Goal: Task Accomplishment & Management: Use online tool/utility

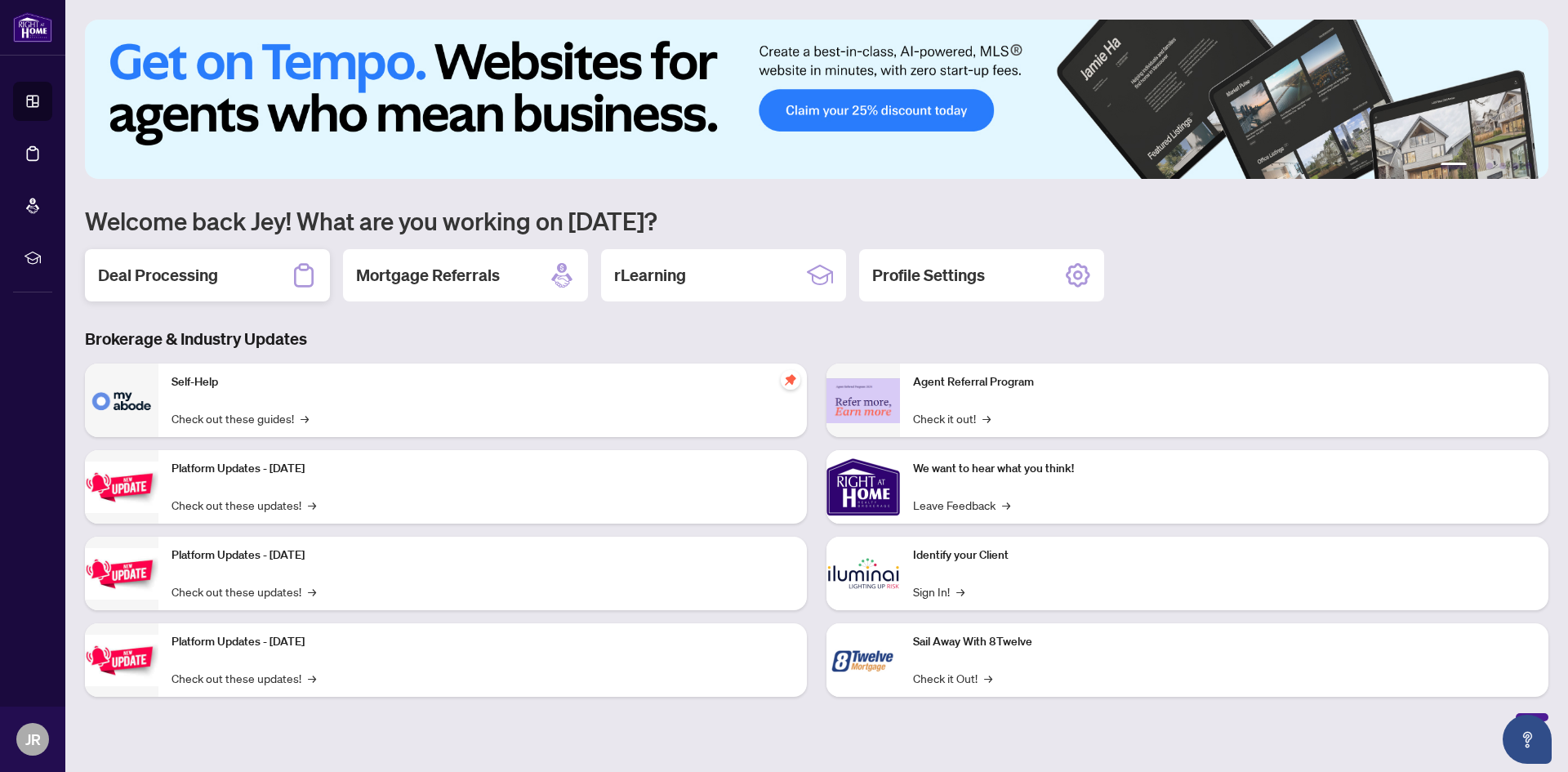
click at [173, 268] on h2 "Deal Processing" at bounding box center [158, 275] width 120 height 23
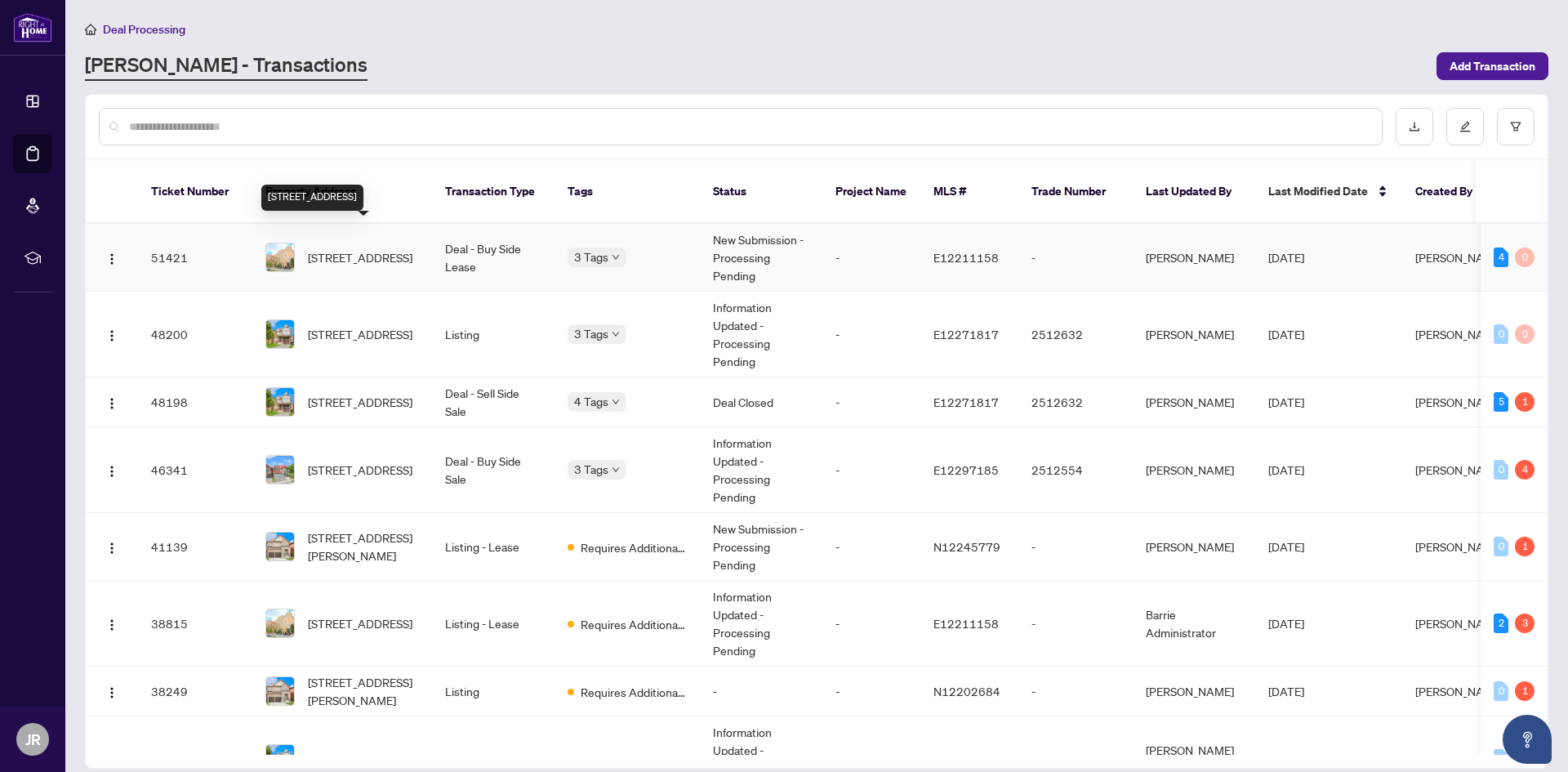
click at [356, 249] on span "[STREET_ADDRESS]" at bounding box center [360, 257] width 104 height 18
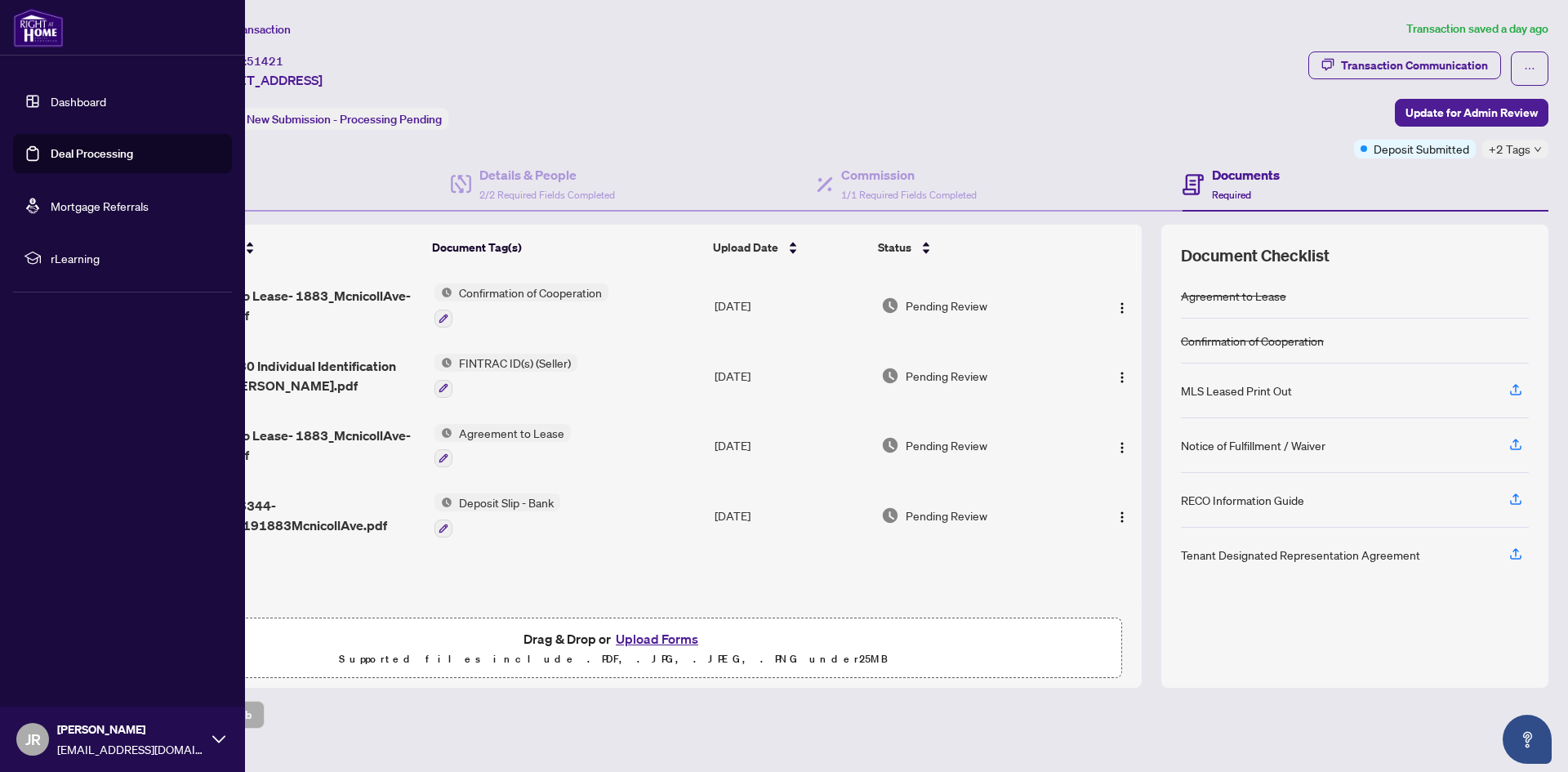
click at [79, 153] on link "Deal Processing" at bounding box center [91, 153] width 83 height 15
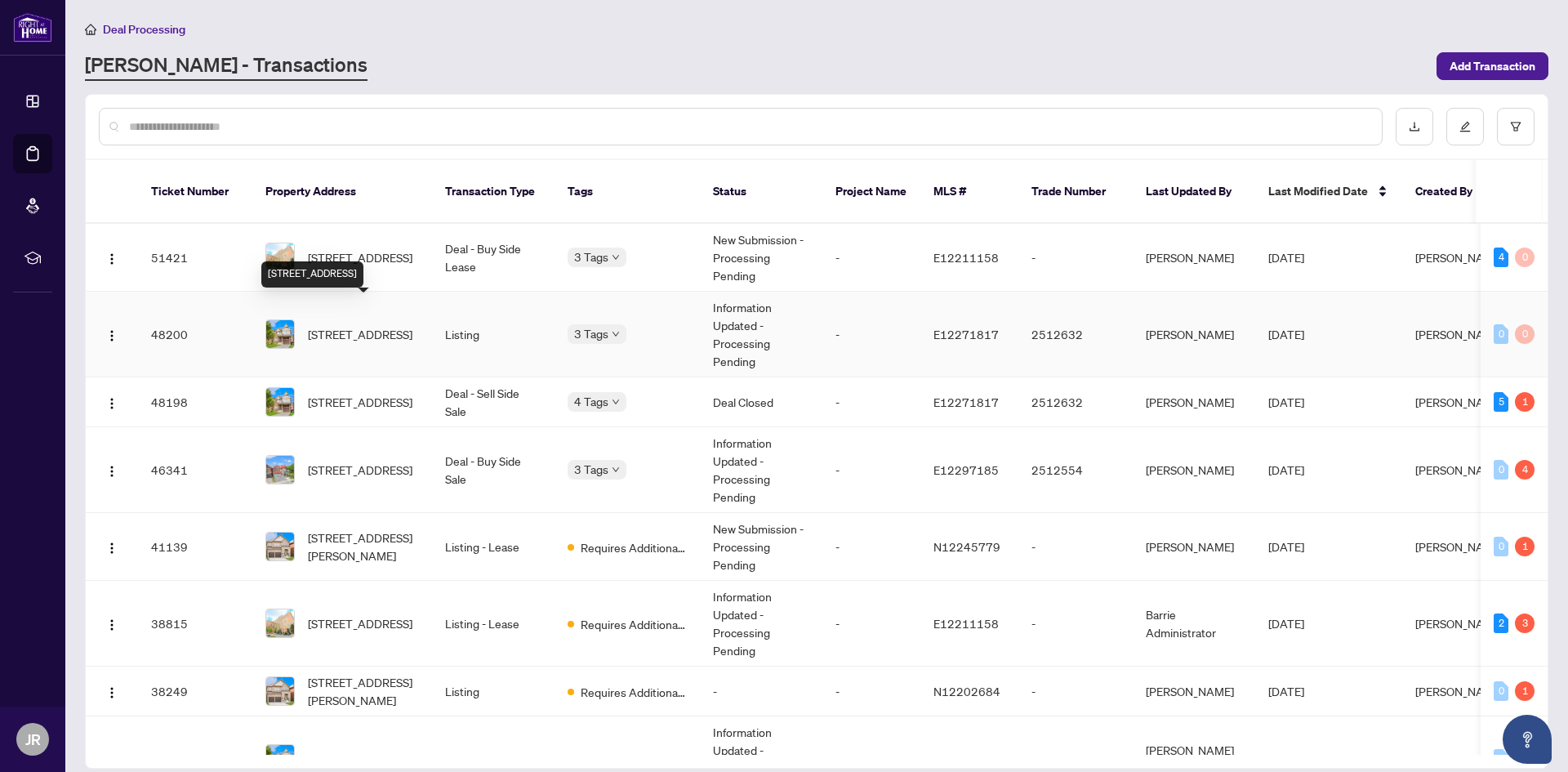
click at [378, 325] on span "[STREET_ADDRESS]" at bounding box center [360, 333] width 104 height 18
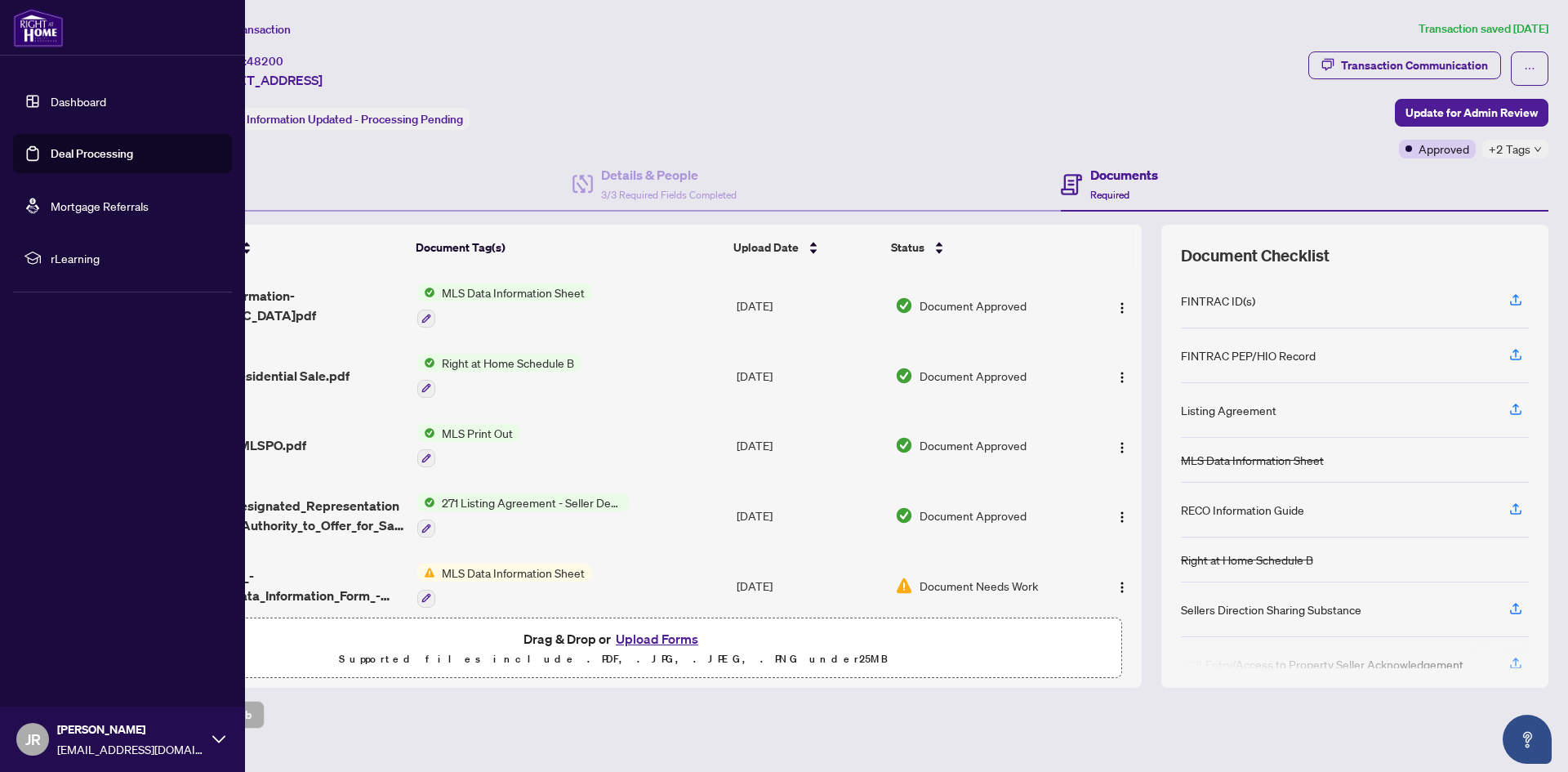
click at [99, 152] on link "Deal Processing" at bounding box center [91, 153] width 83 height 15
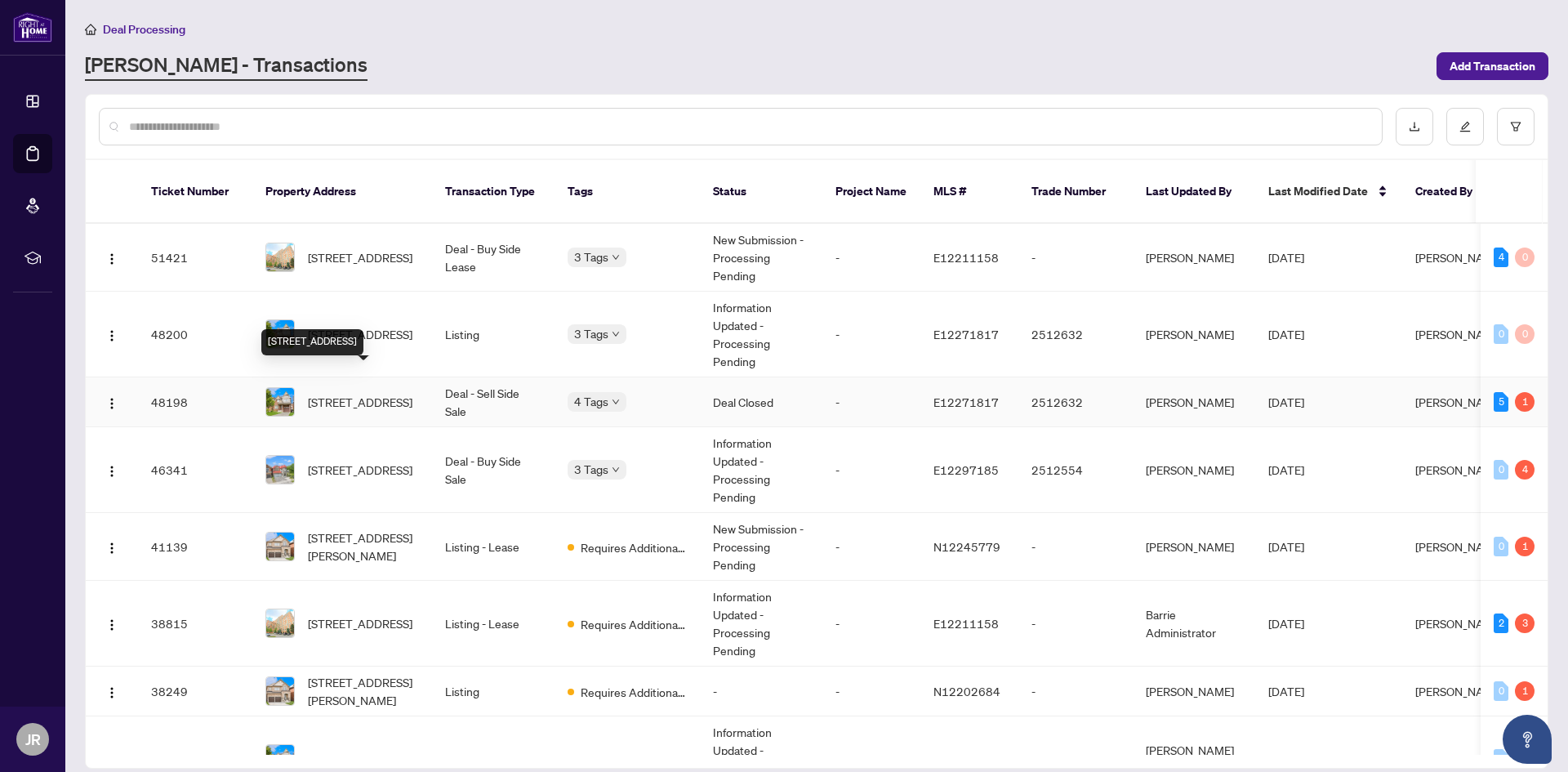
click at [377, 393] on span "[STREET_ADDRESS]" at bounding box center [360, 402] width 104 height 18
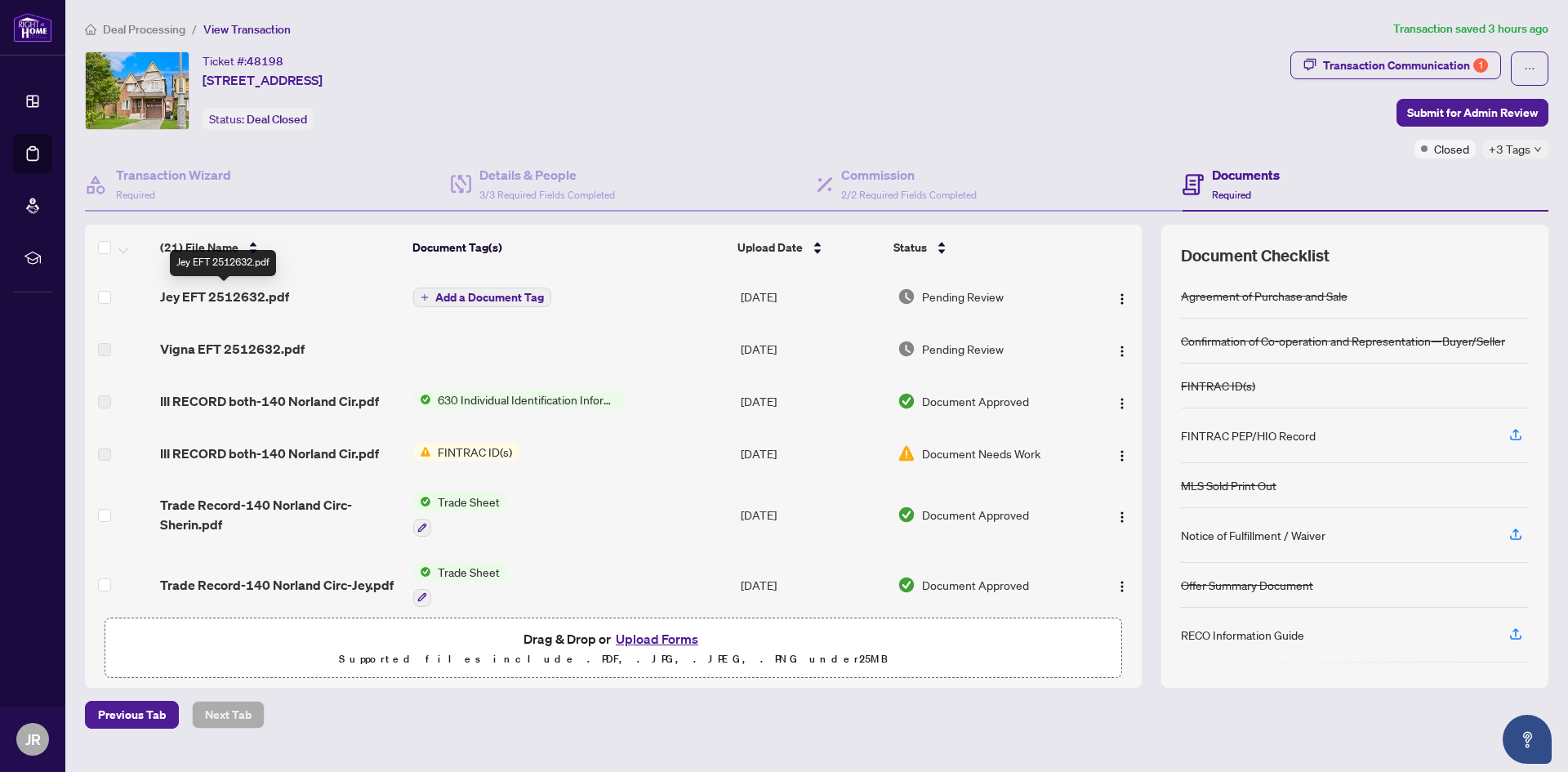
click at [247, 301] on span "Jey EFT 2512632.pdf" at bounding box center [224, 296] width 129 height 20
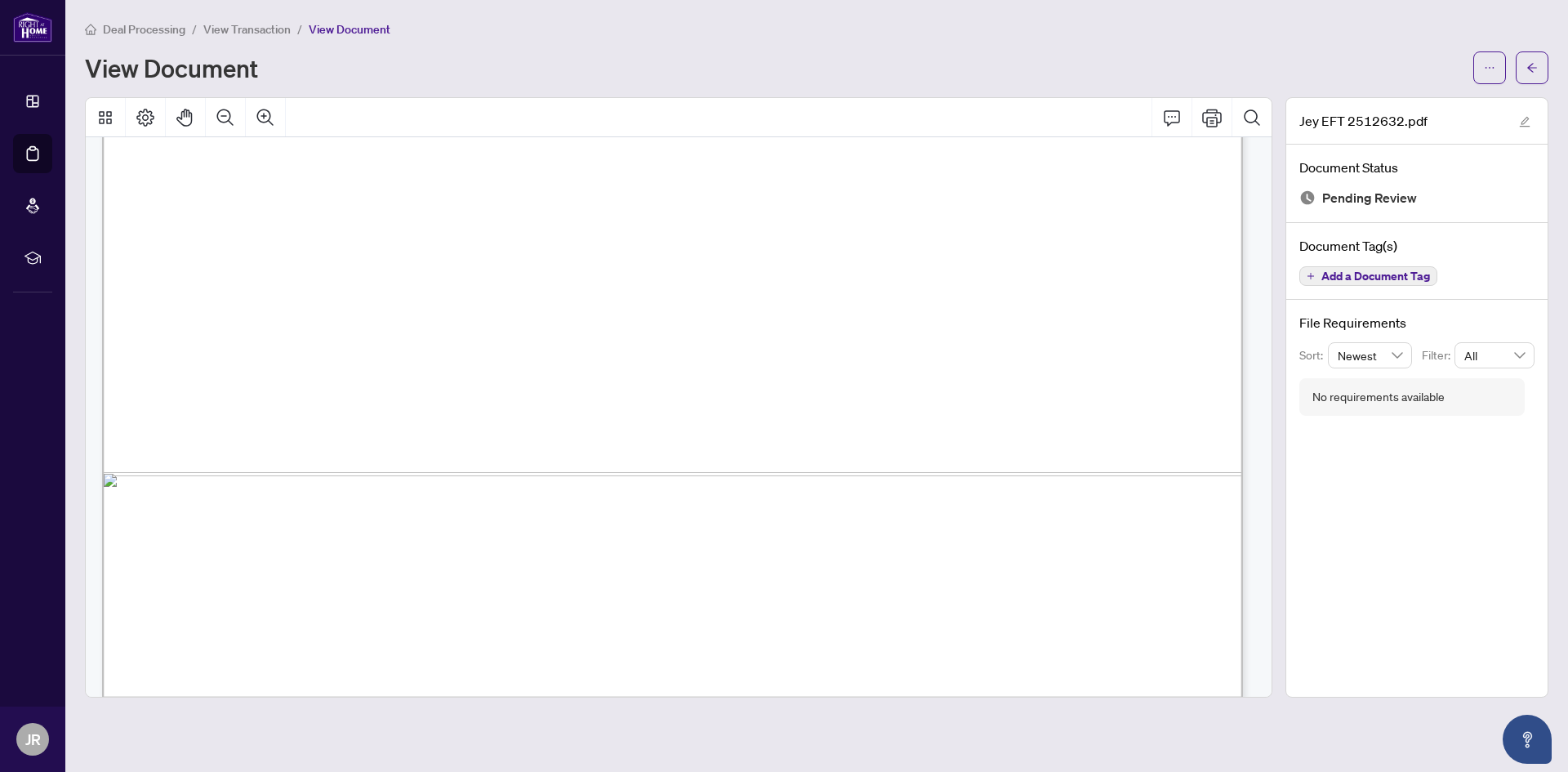
scroll to position [950, 0]
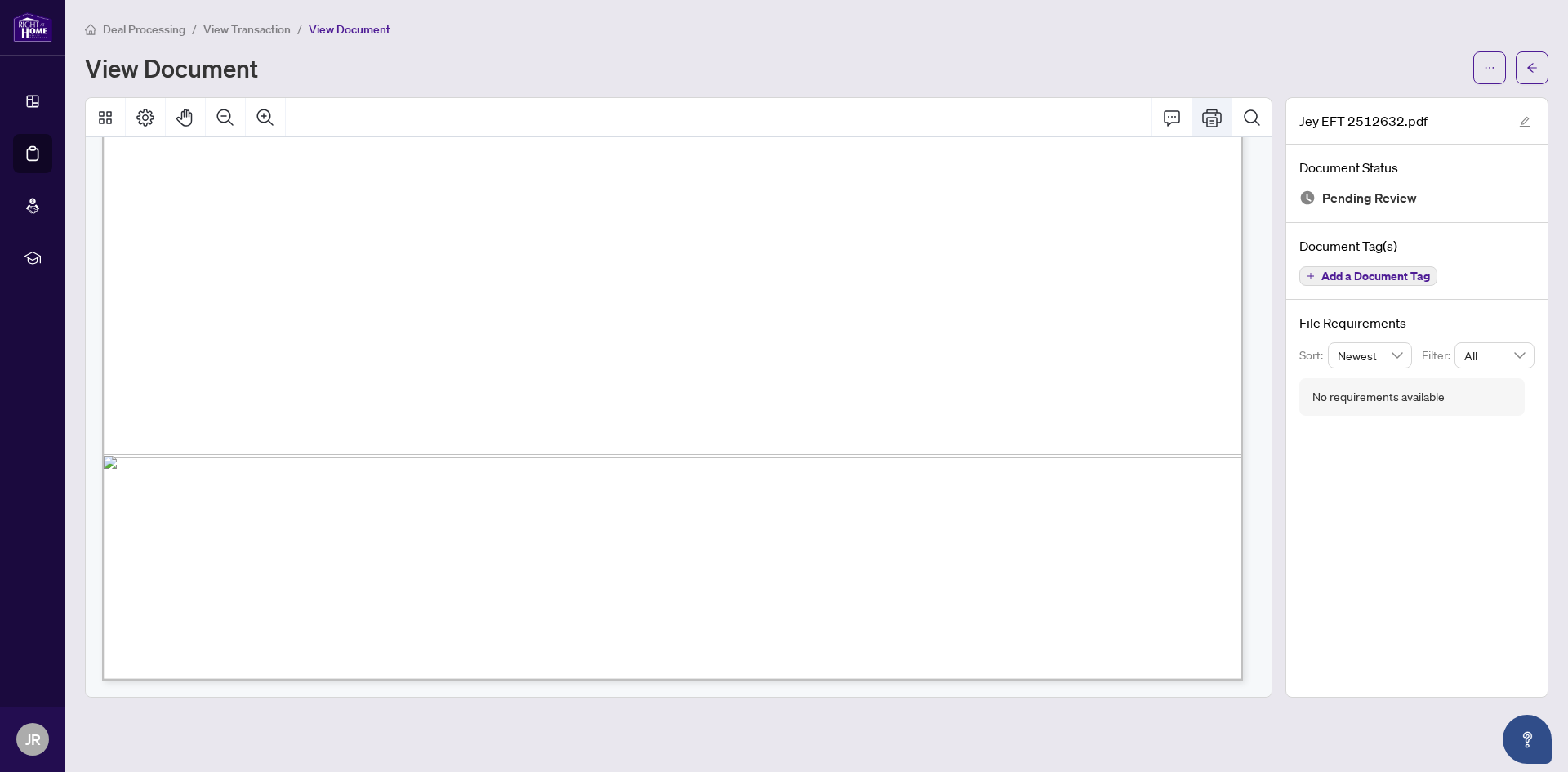
click at [1213, 111] on icon "Print" at bounding box center [1212, 117] width 20 height 18
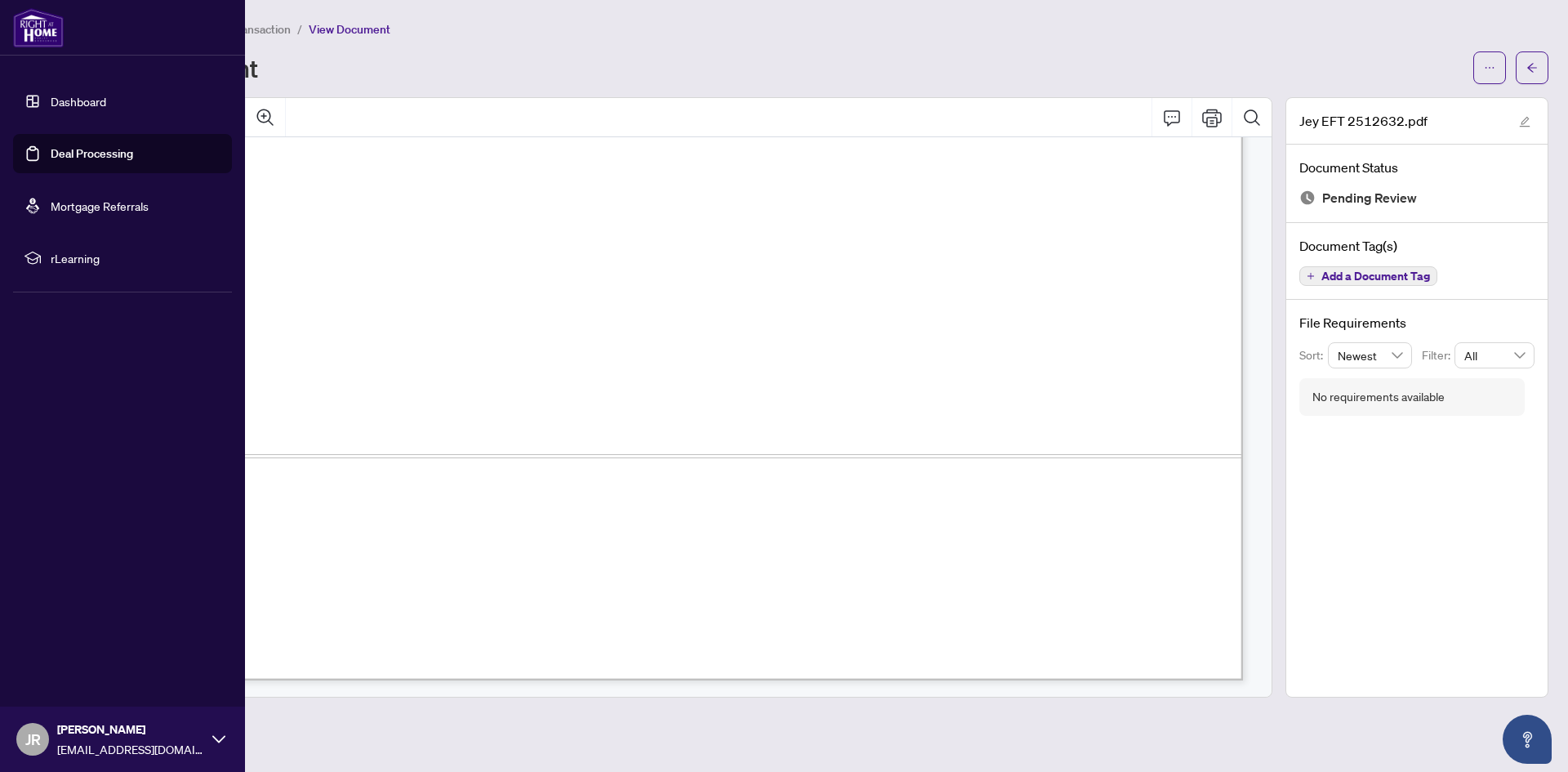
click at [73, 161] on link "Deal Processing" at bounding box center [91, 153] width 83 height 15
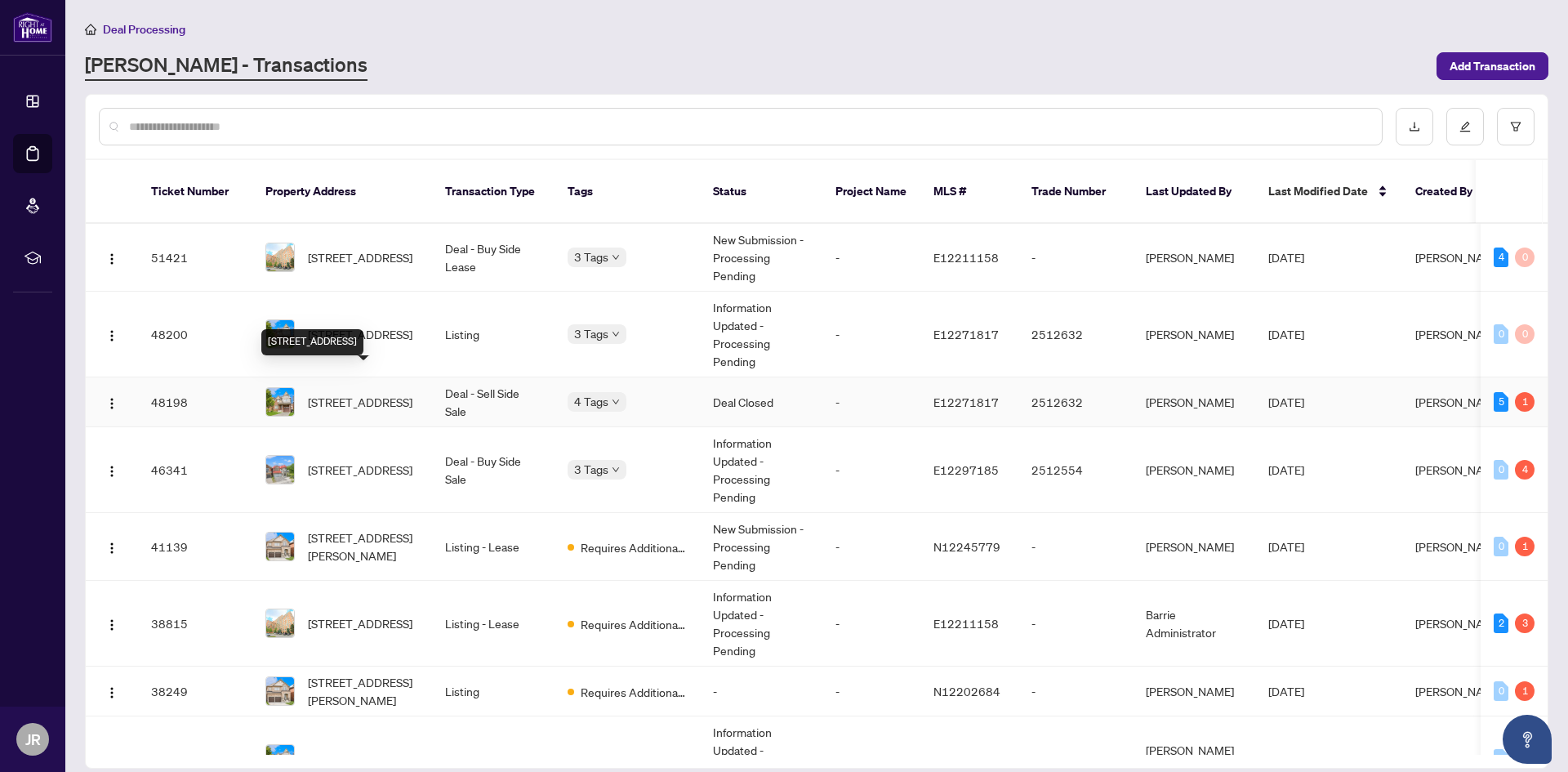
click at [387, 393] on span "[STREET_ADDRESS]" at bounding box center [360, 402] width 104 height 18
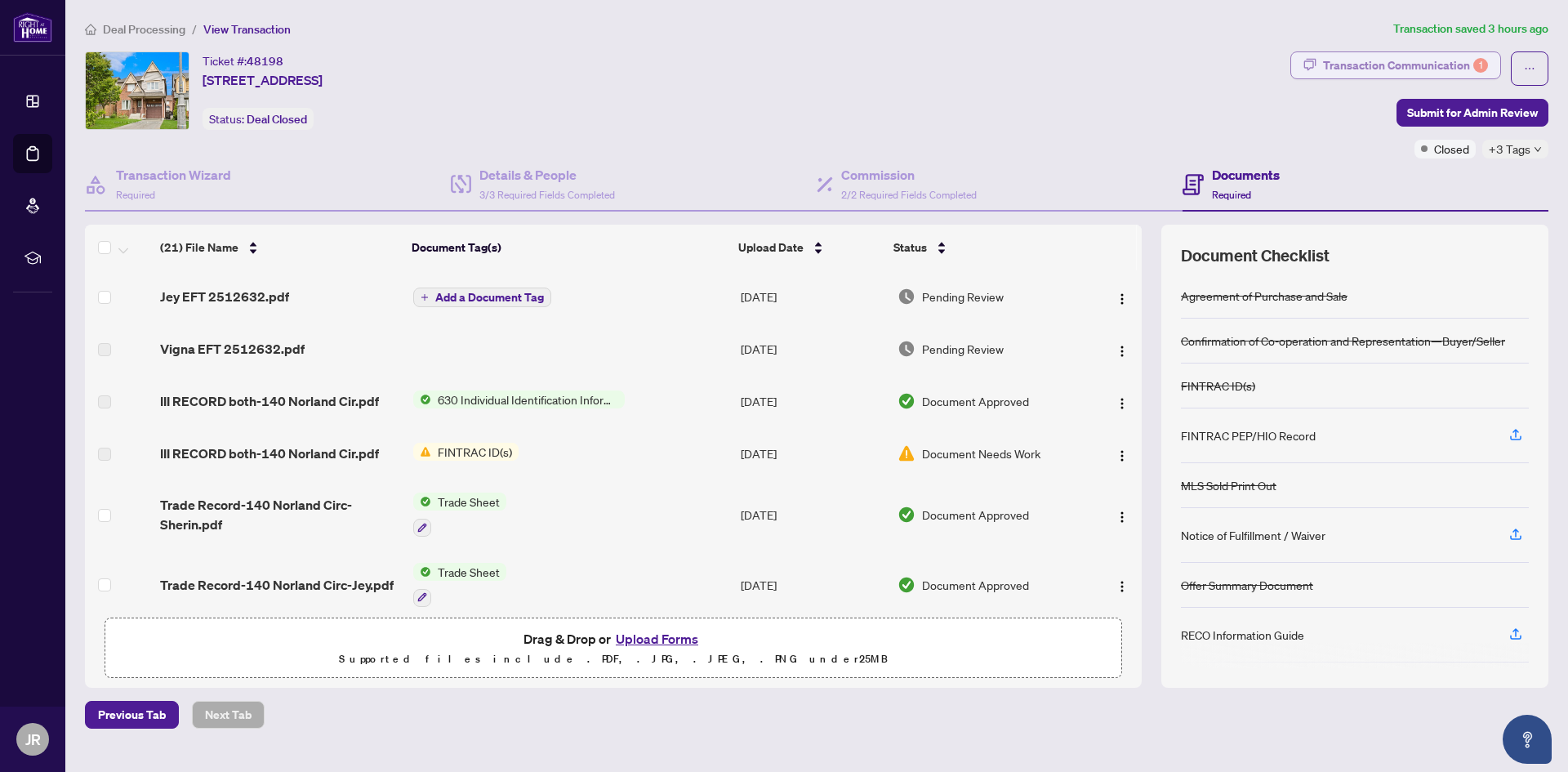
click at [1394, 56] on div "Transaction Communication 1" at bounding box center [1405, 65] width 165 height 27
